Goal: Check status

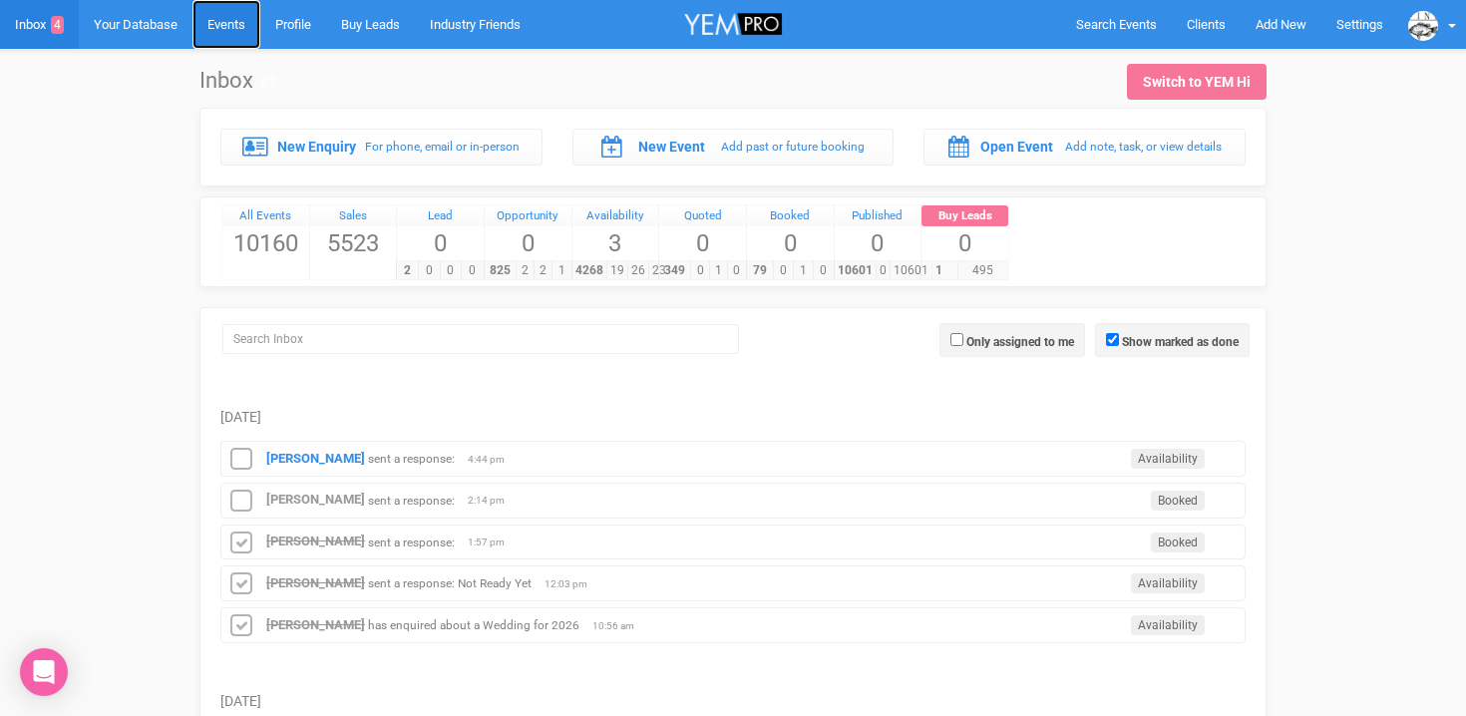
click at [235, 30] on link "Events" at bounding box center [226, 24] width 68 height 49
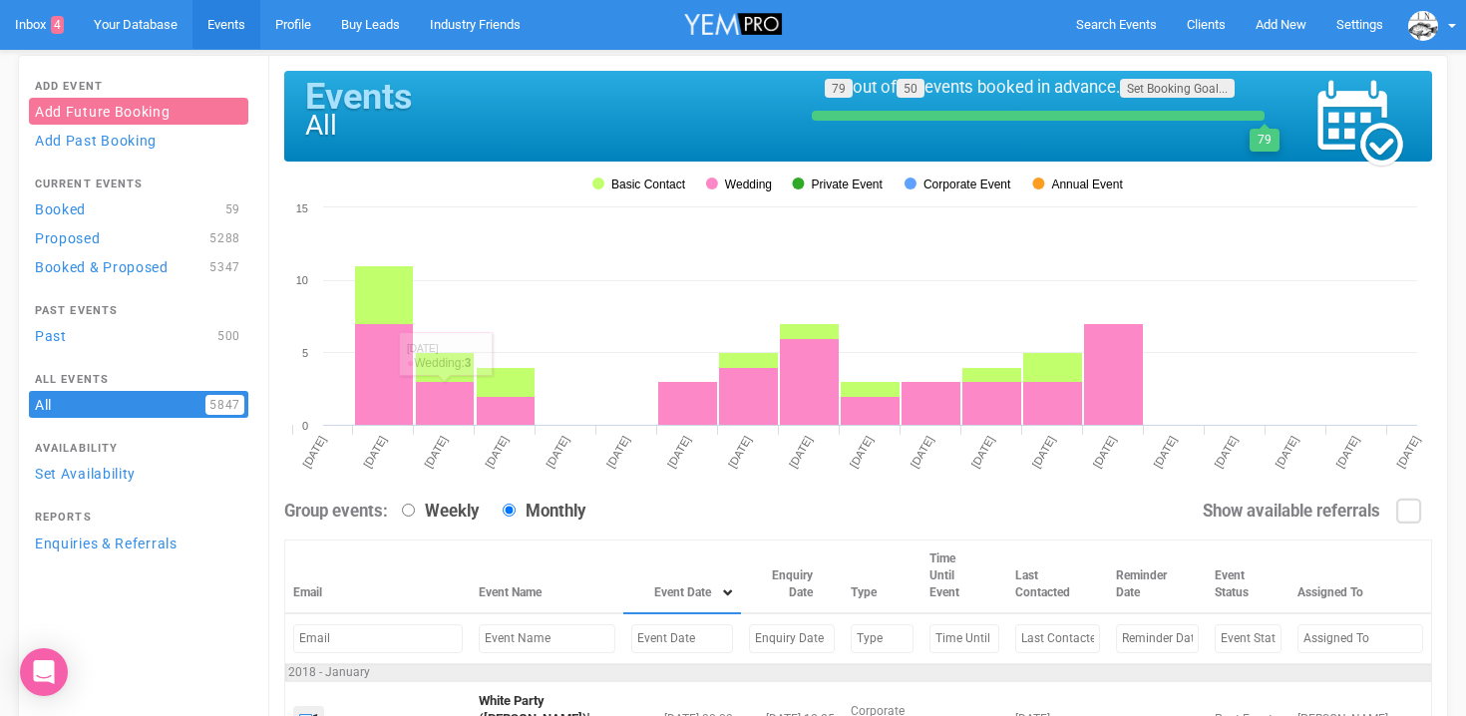
click at [631, 644] on input "text" at bounding box center [682, 638] width 102 height 29
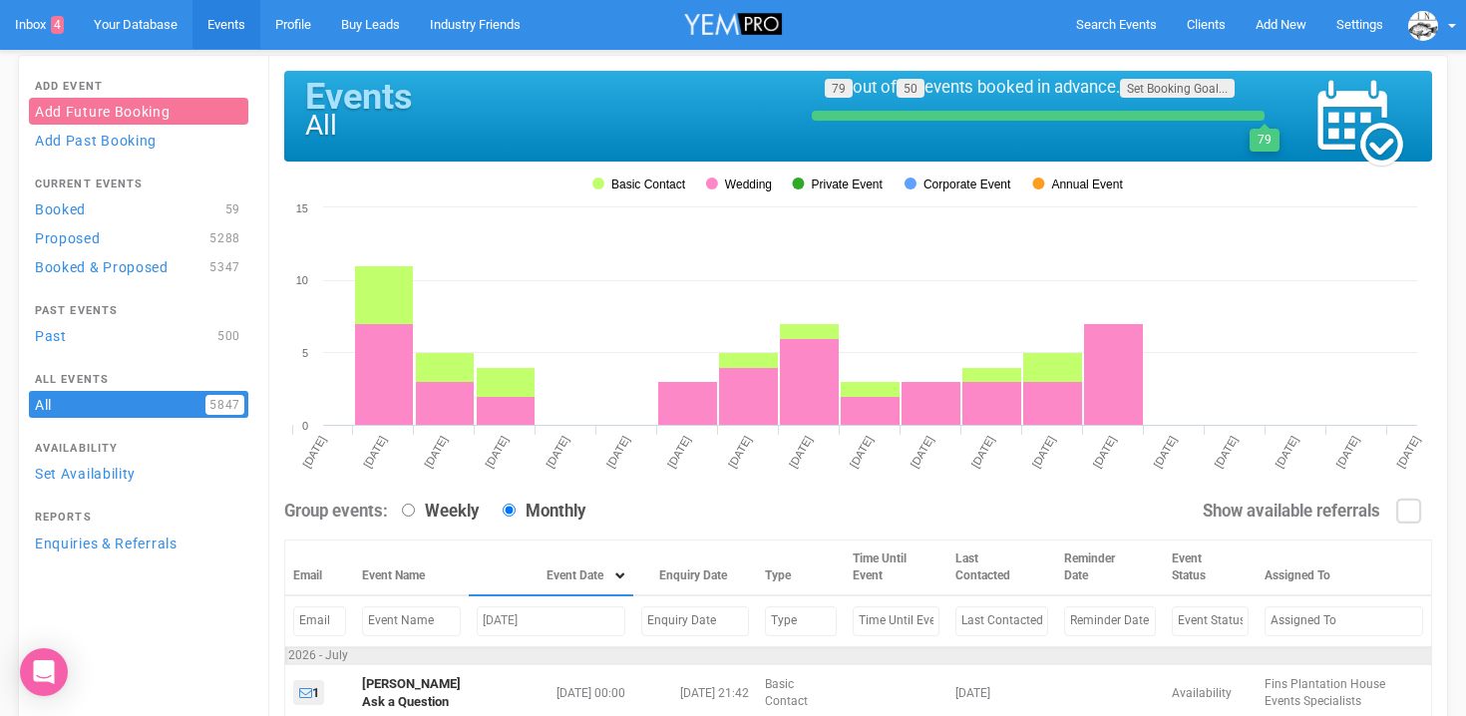
scroll to position [171, 0]
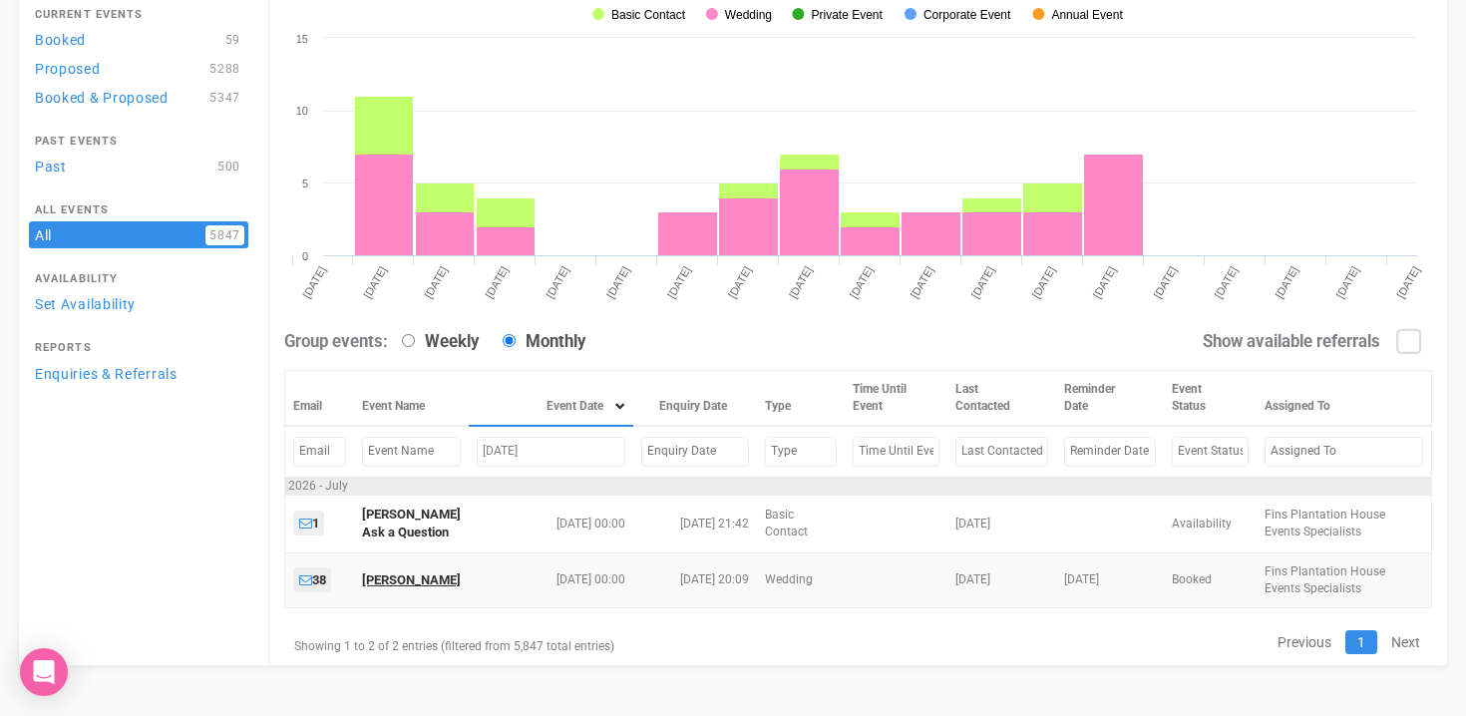
type input "[DATE]"
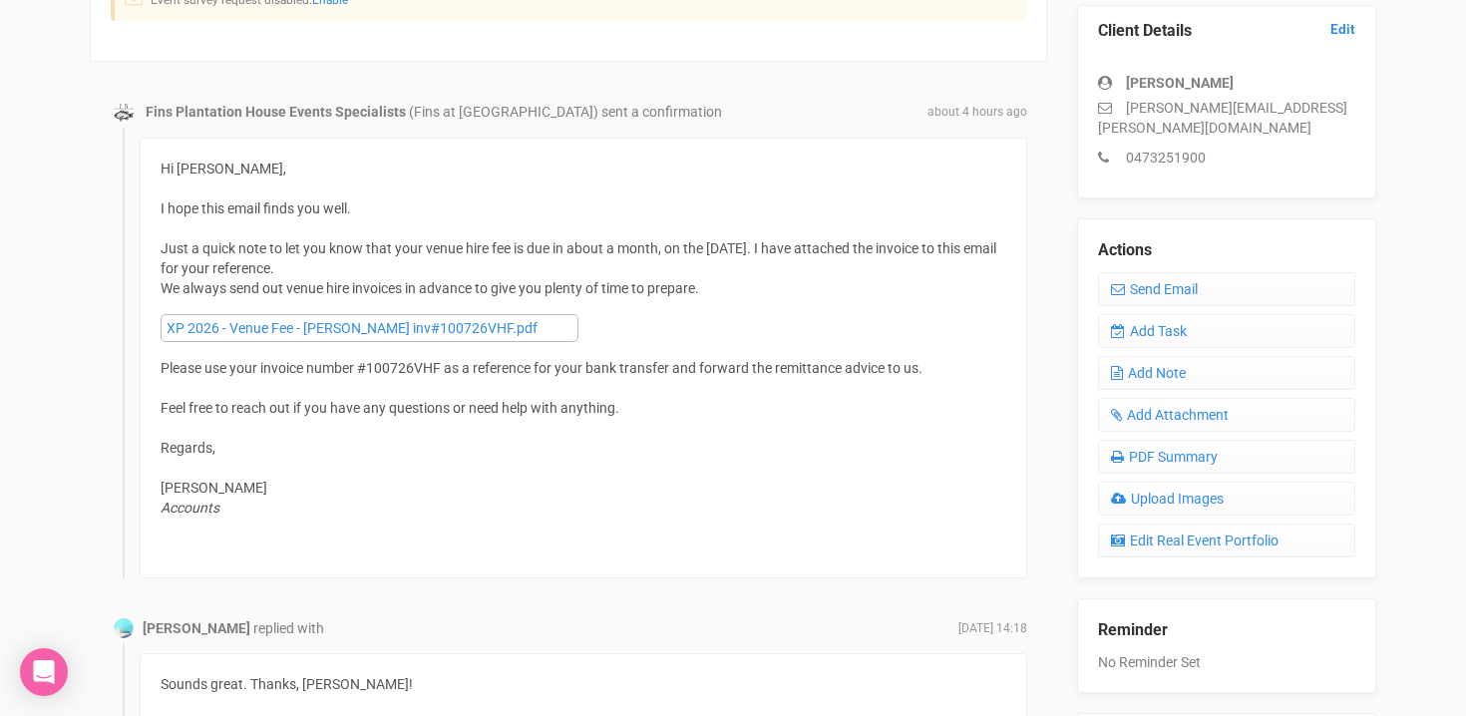
scroll to position [554, 0]
